Goal: Use online tool/utility: Utilize a website feature to perform a specific function

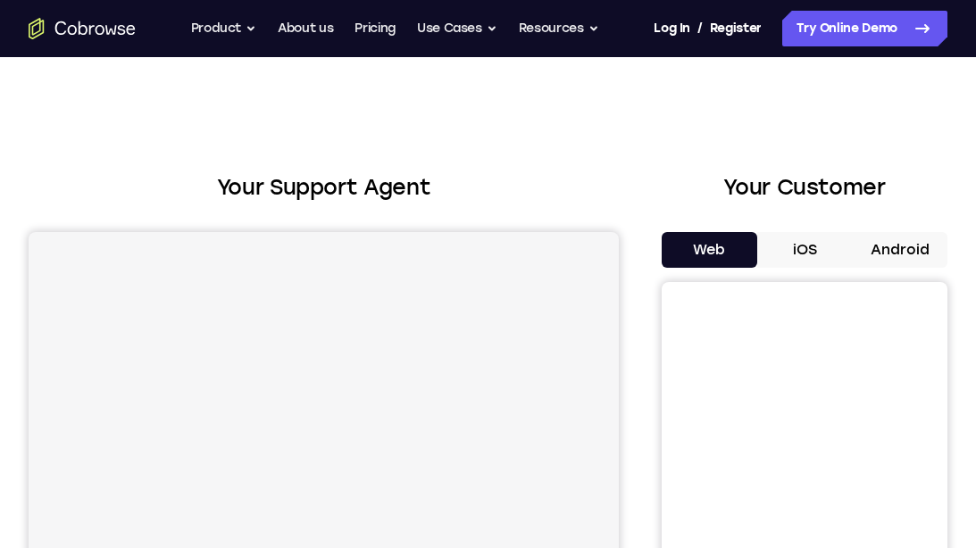
click at [909, 250] on button "Android" at bounding box center [900, 250] width 96 height 36
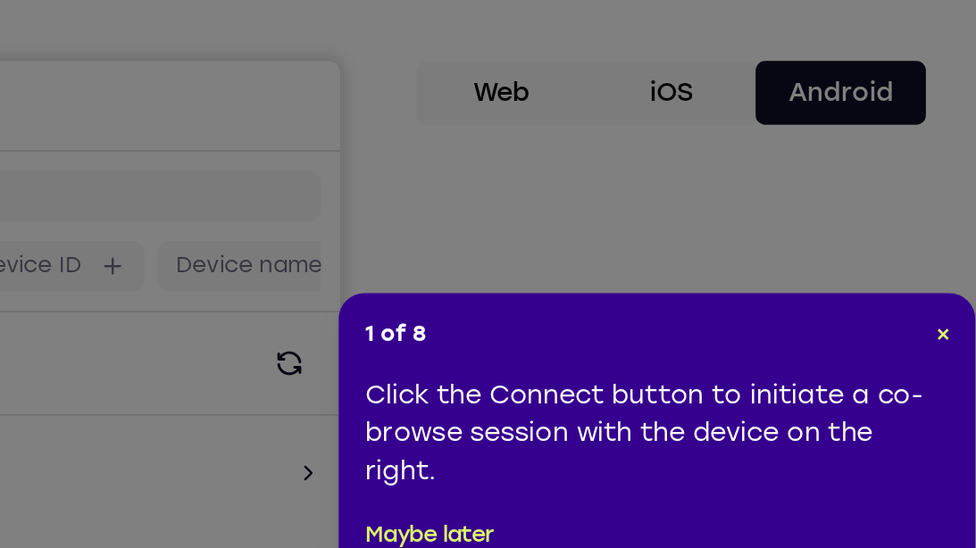
click at [964, 391] on div "1 of 8 × Click the Connect button to initiate a co-browse session with the devi…" at bounding box center [796, 443] width 357 height 161
click at [958, 389] on span "×" at bounding box center [957, 385] width 8 height 15
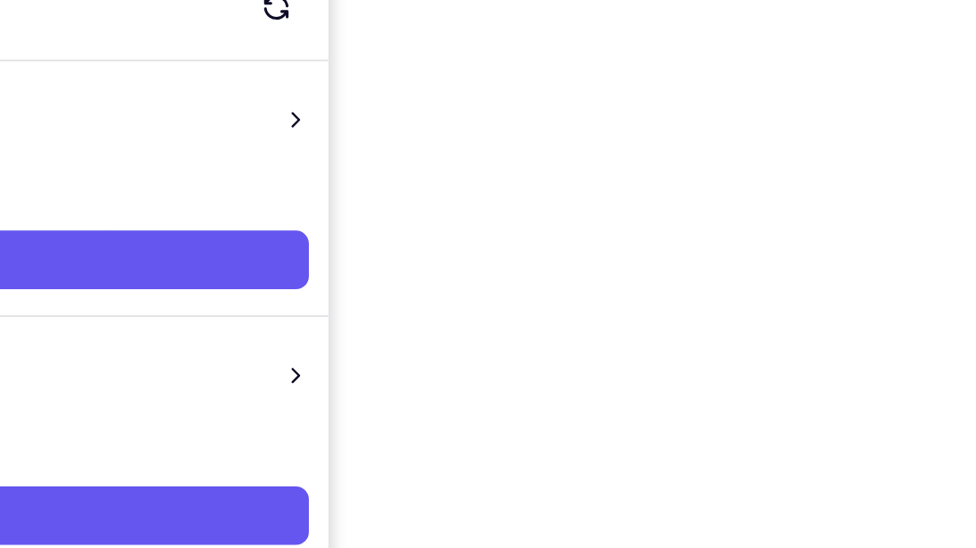
scroll to position [264, 0]
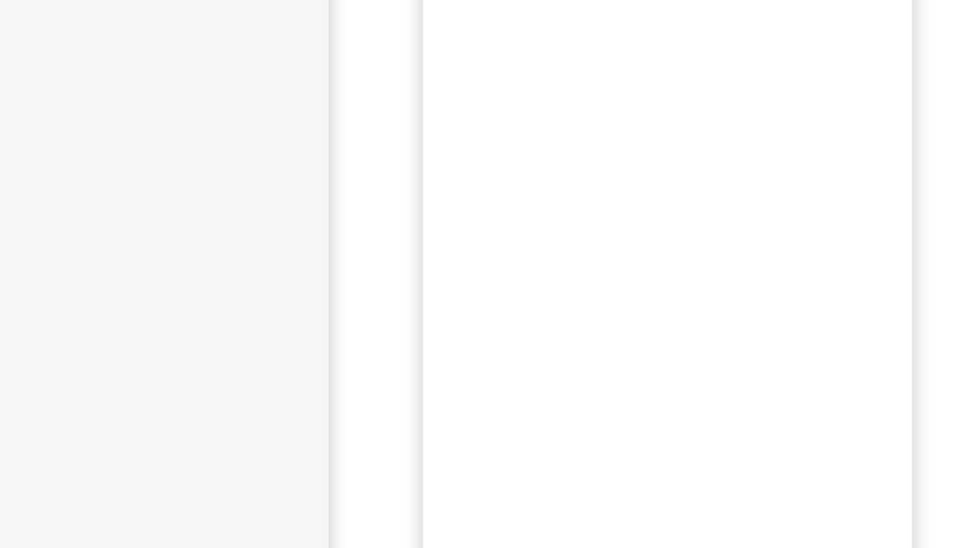
scroll to position [264, 0]
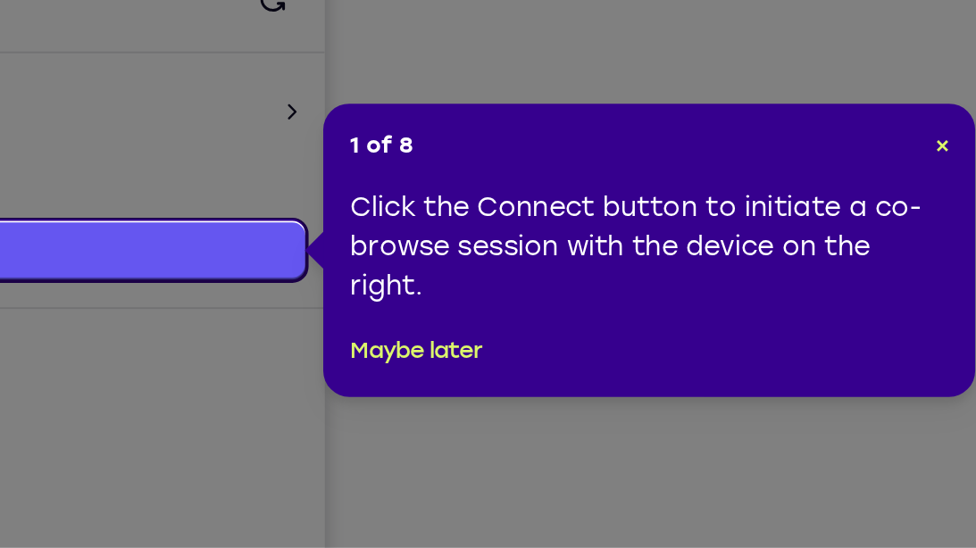
scroll to position [155, 0]
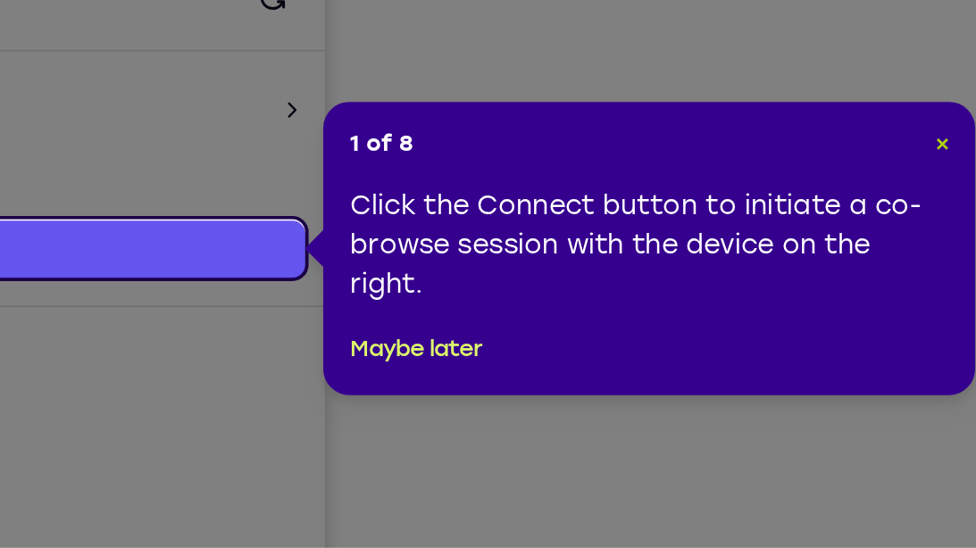
click at [959, 329] on span "×" at bounding box center [957, 326] width 8 height 15
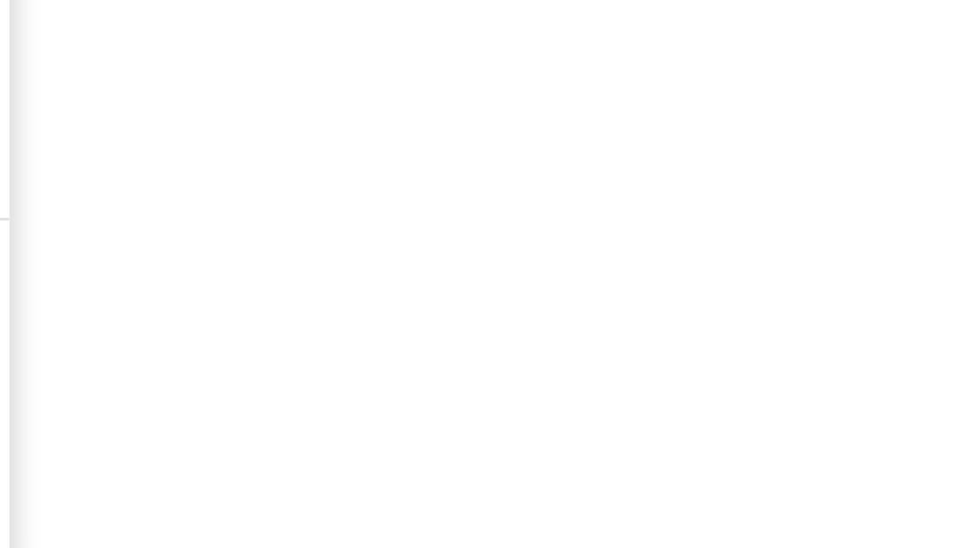
scroll to position [303, 0]
click at [932, 322] on div at bounding box center [805, 253] width 286 height 549
click at [931, 321] on iframe at bounding box center [805, 261] width 254 height 536
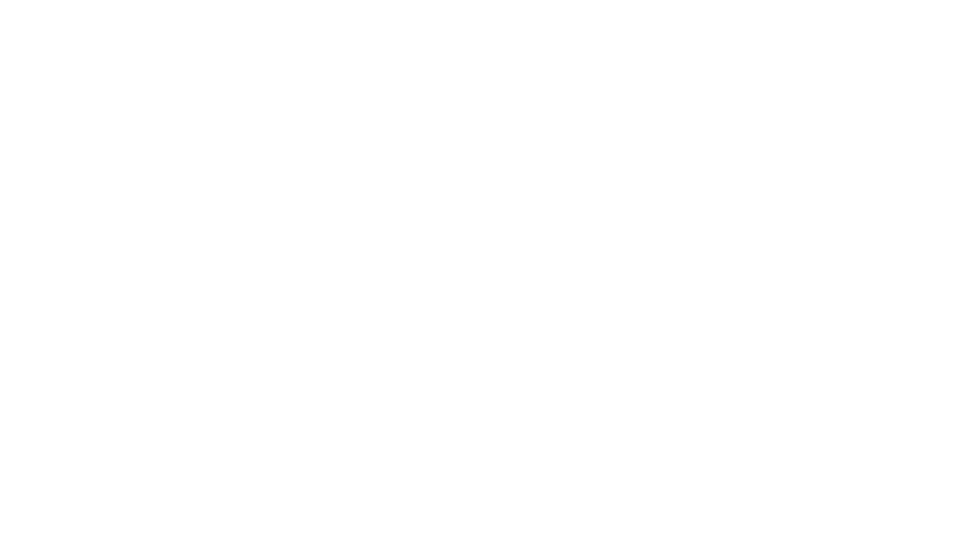
scroll to position [279, 0]
